Goal: Task Accomplishment & Management: Use online tool/utility

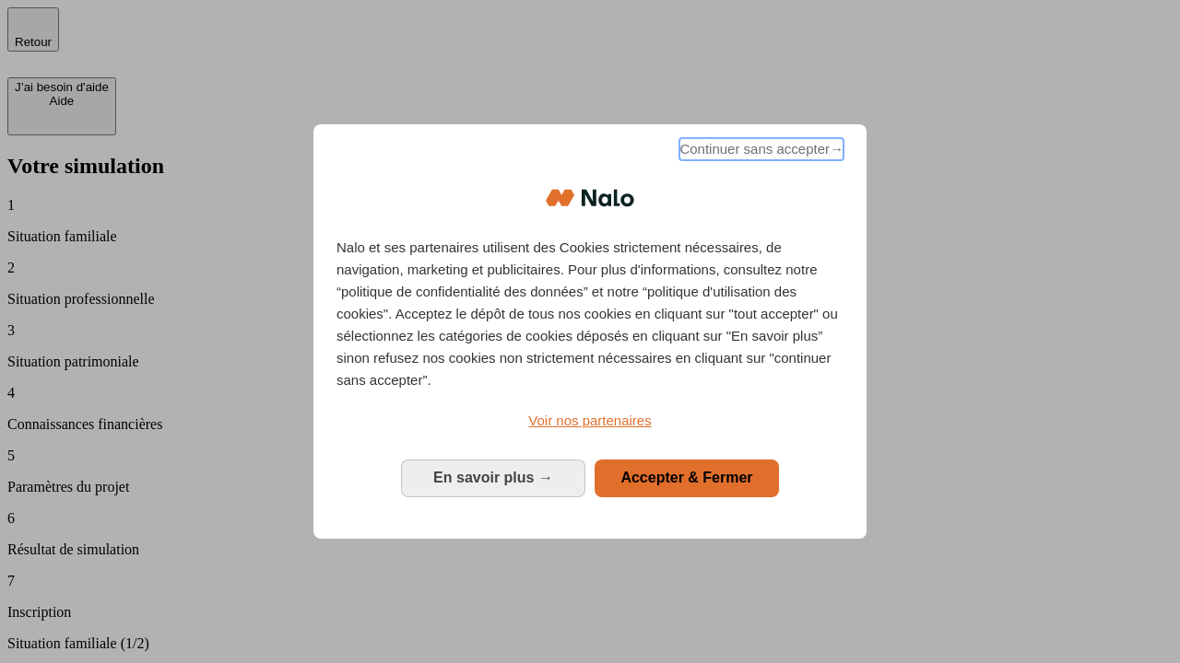
click at [759, 152] on span "Continuer sans accepter →" at bounding box center [761, 149] width 164 height 22
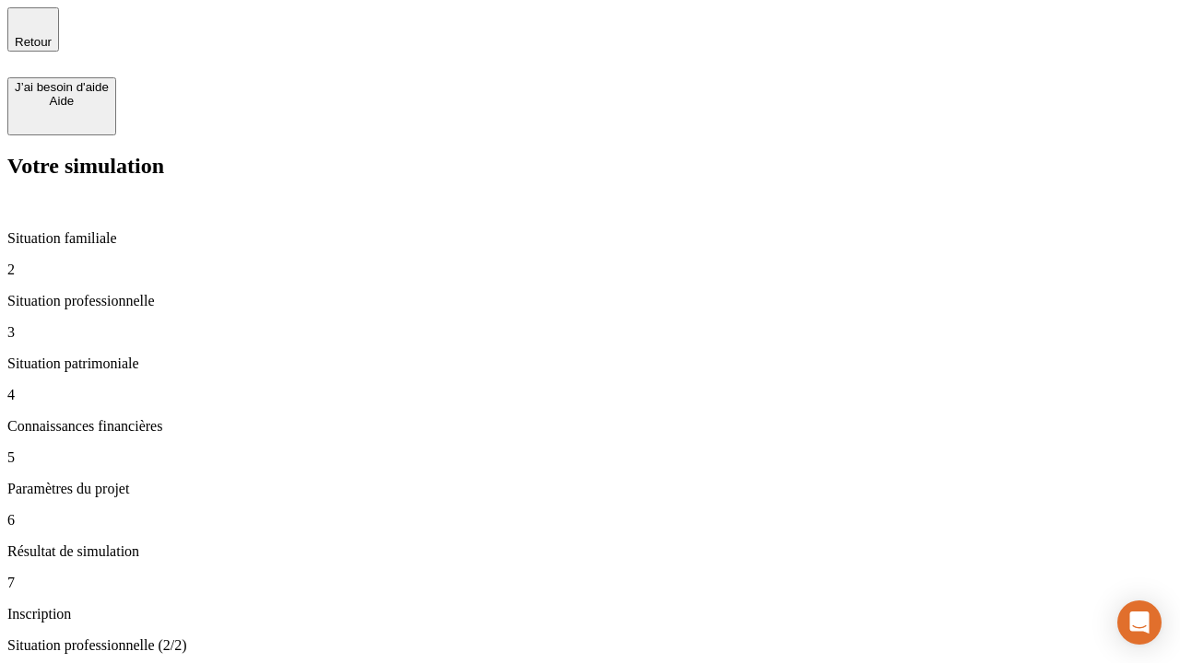
type input "30 000"
type input "1 000"
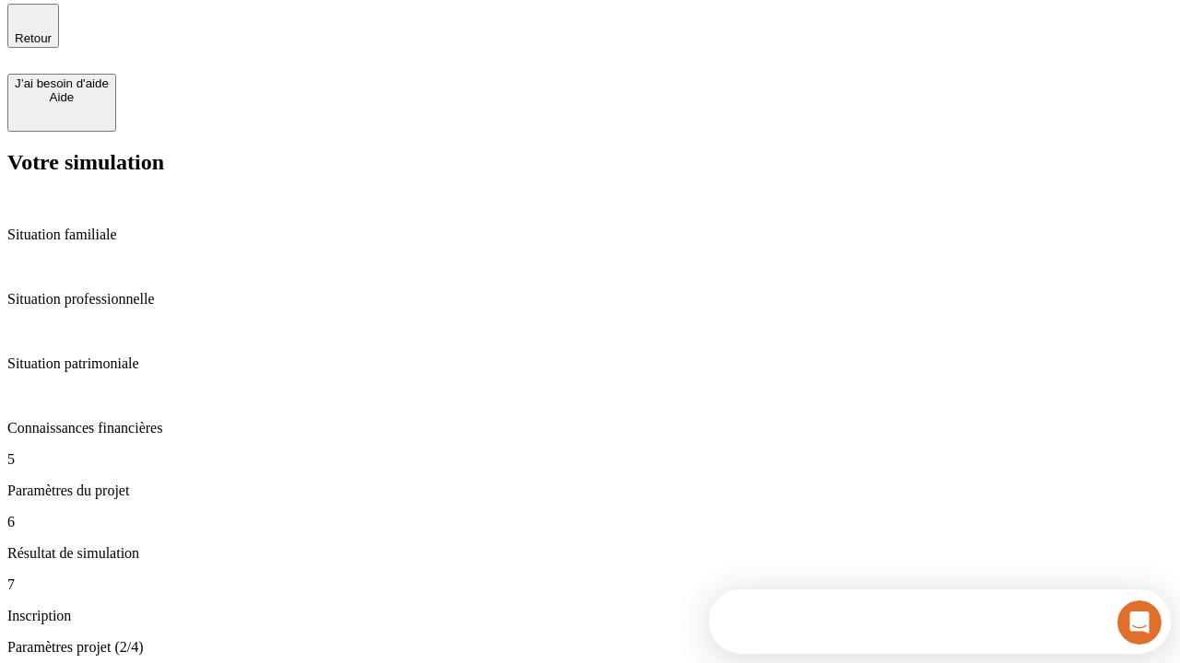
type input "40"
type input "64"
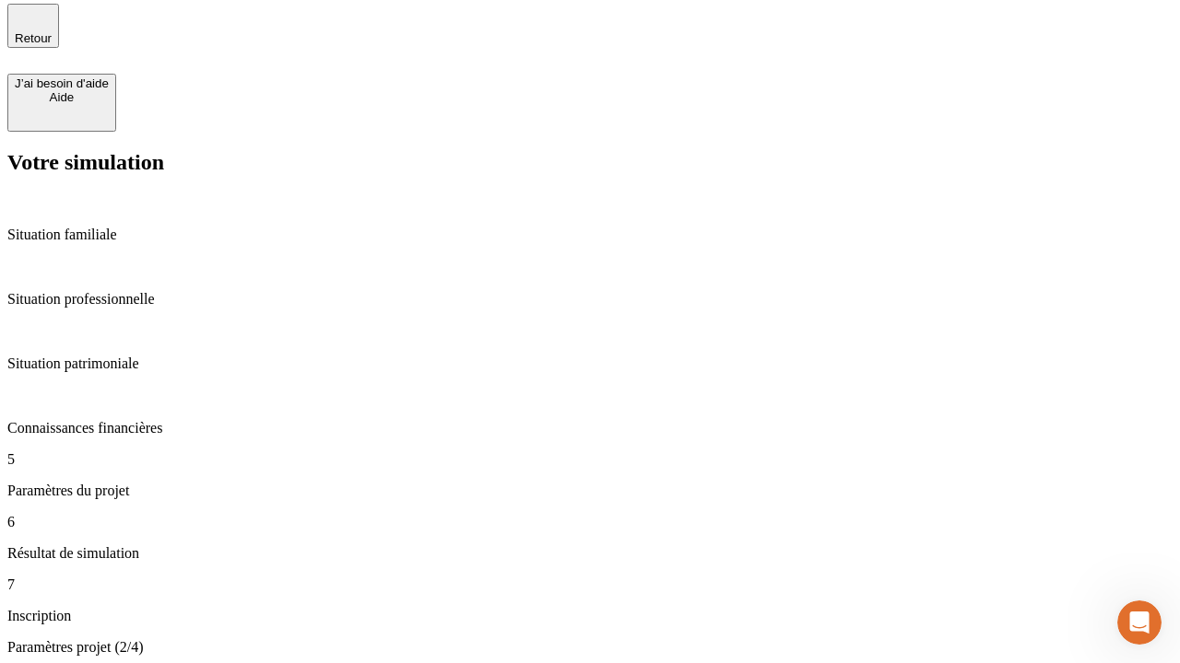
type input "200 000"
type input "640"
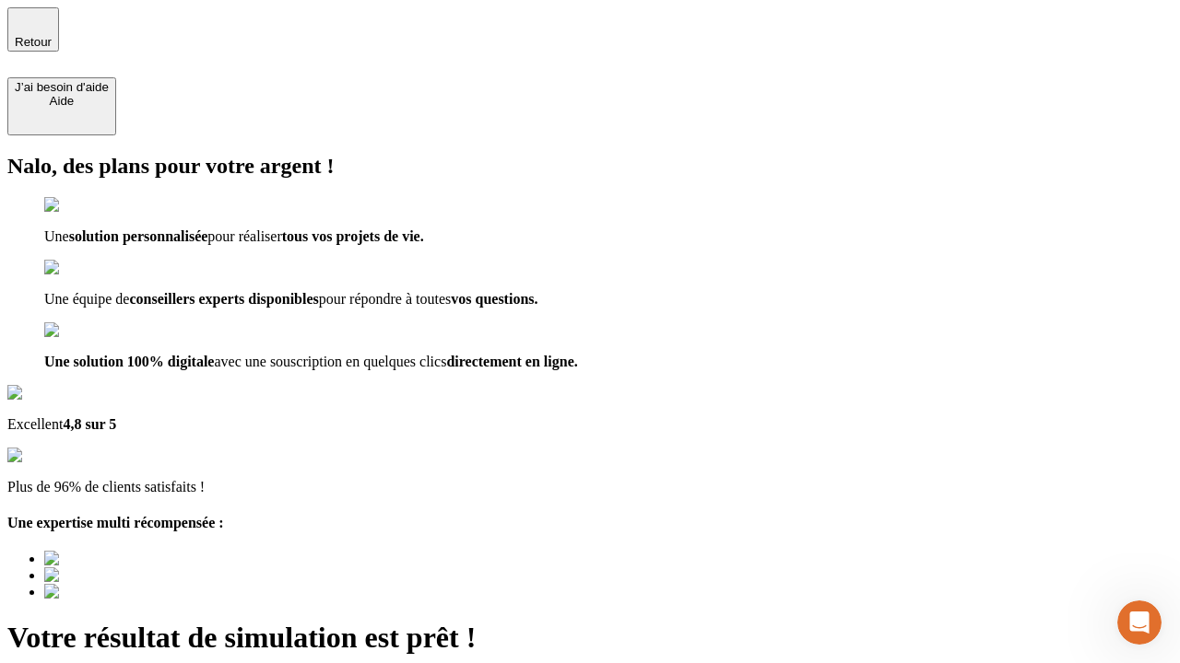
type input "[EMAIL_ADDRESS][DOMAIN_NAME]"
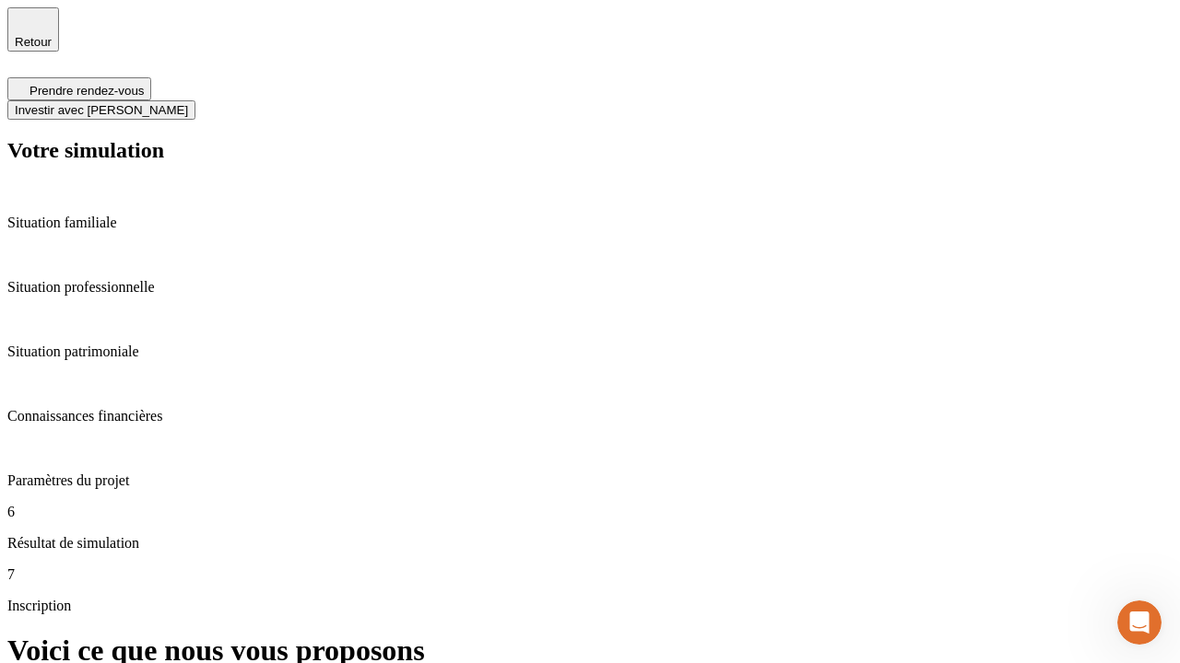
click at [188, 103] on span "Investir avec [PERSON_NAME]" at bounding box center [101, 110] width 173 height 14
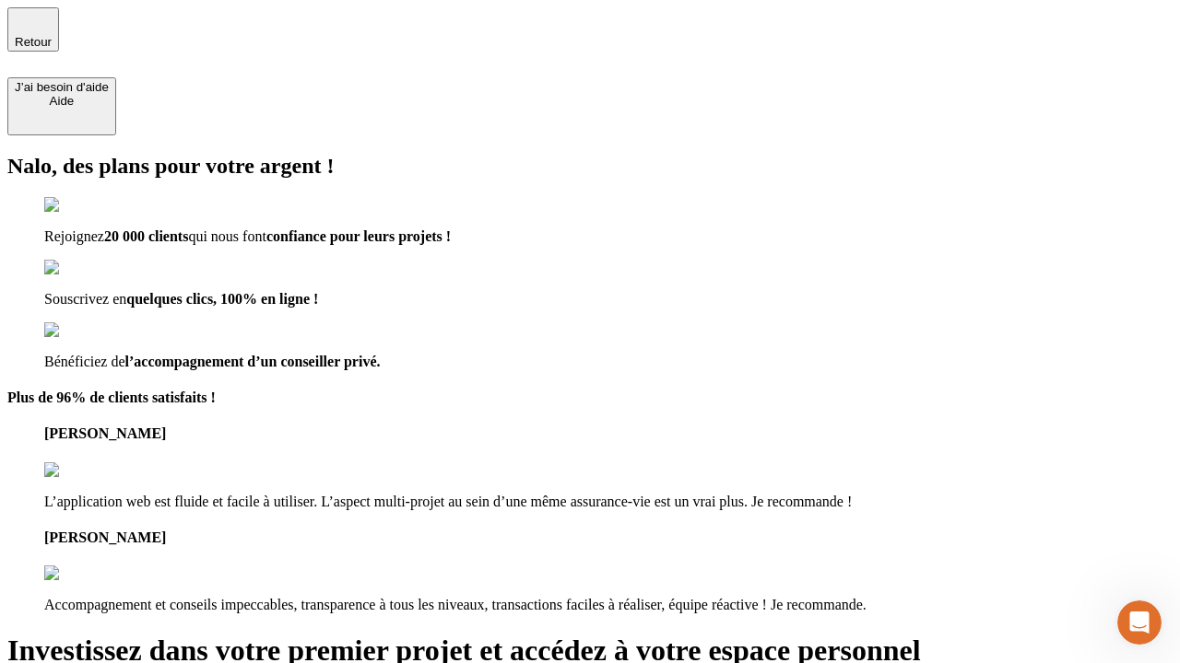
type input "[EMAIL_ADDRESS][DOMAIN_NAME]"
